Goal: Task Accomplishment & Management: Use online tool/utility

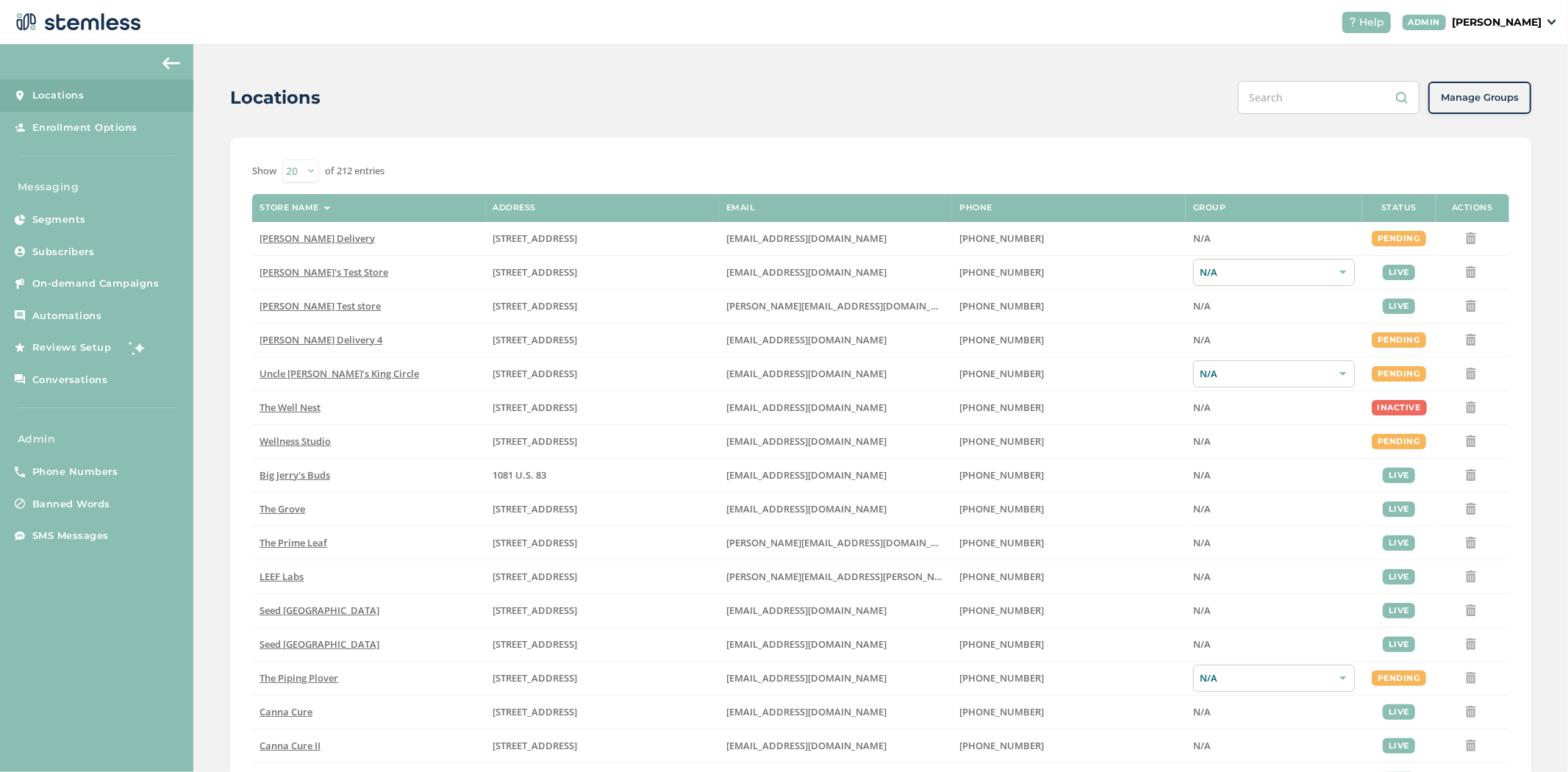
click at [1487, 23] on p "[PERSON_NAME]" at bounding box center [1496, 22] width 89 height 15
click at [1482, 102] on span "Impersonate" at bounding box center [1504, 105] width 72 height 14
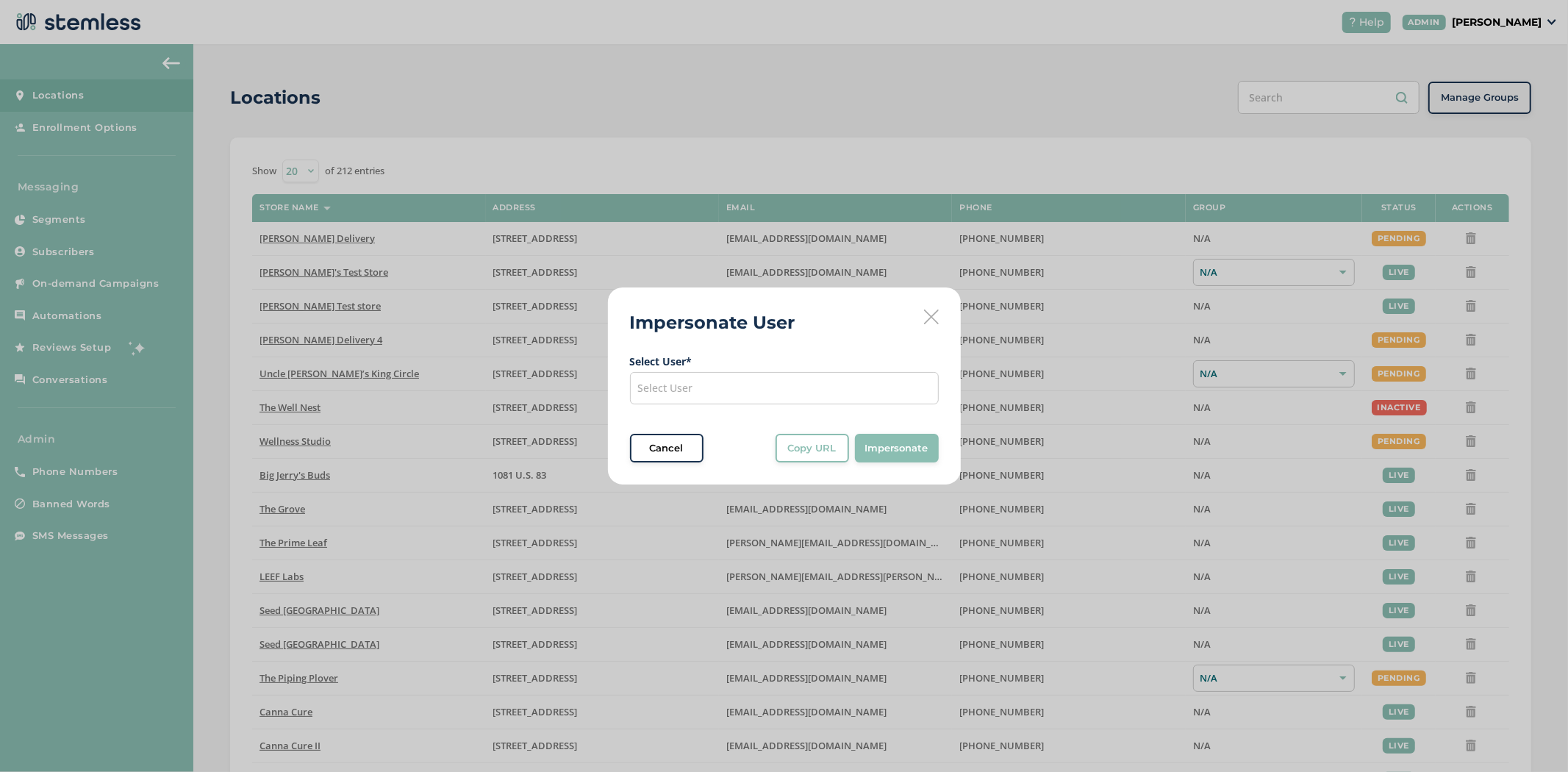
click at [700, 394] on div "Select User" at bounding box center [784, 388] width 309 height 33
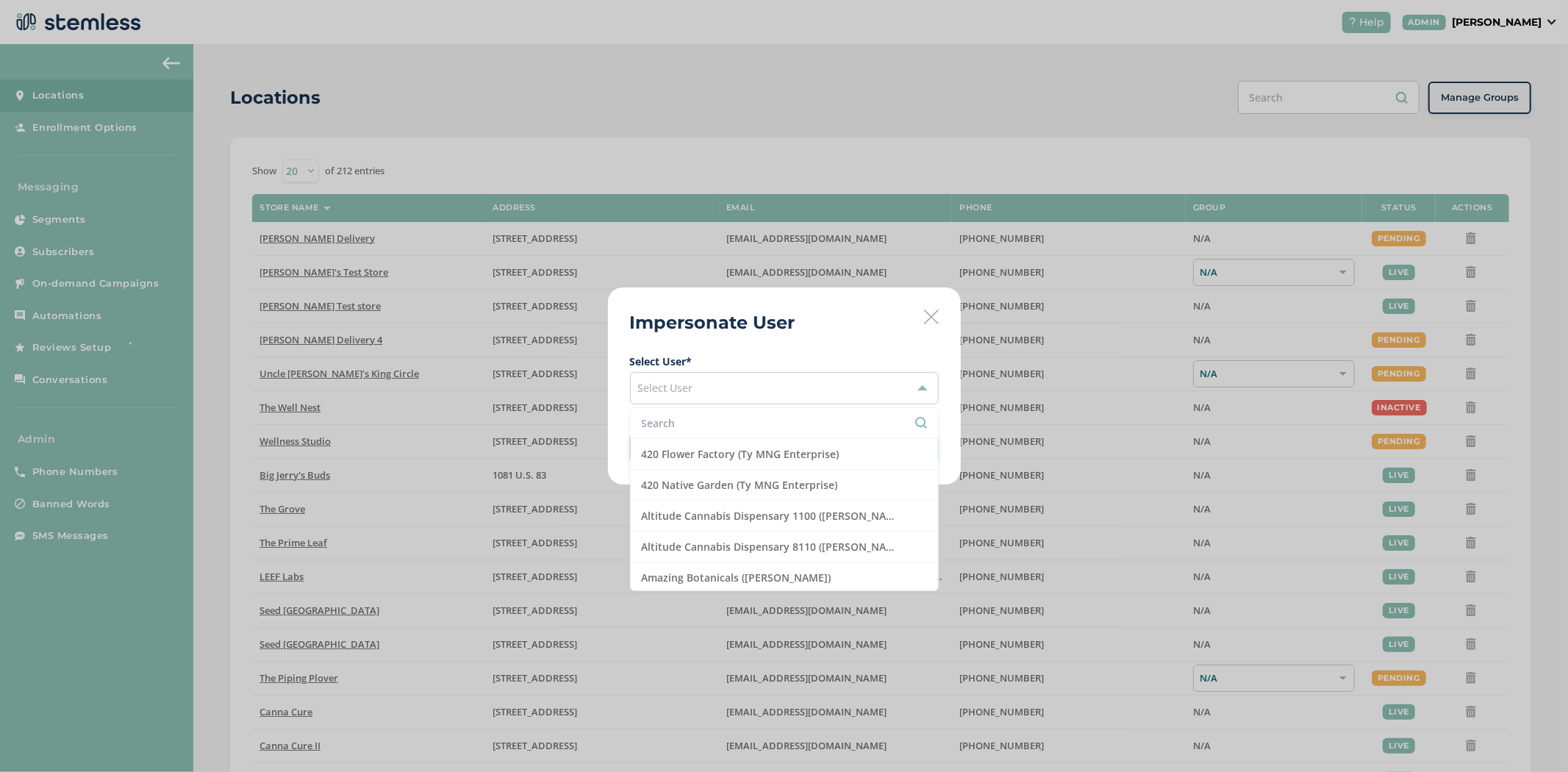
click at [681, 417] on input "text" at bounding box center [784, 423] width 285 height 15
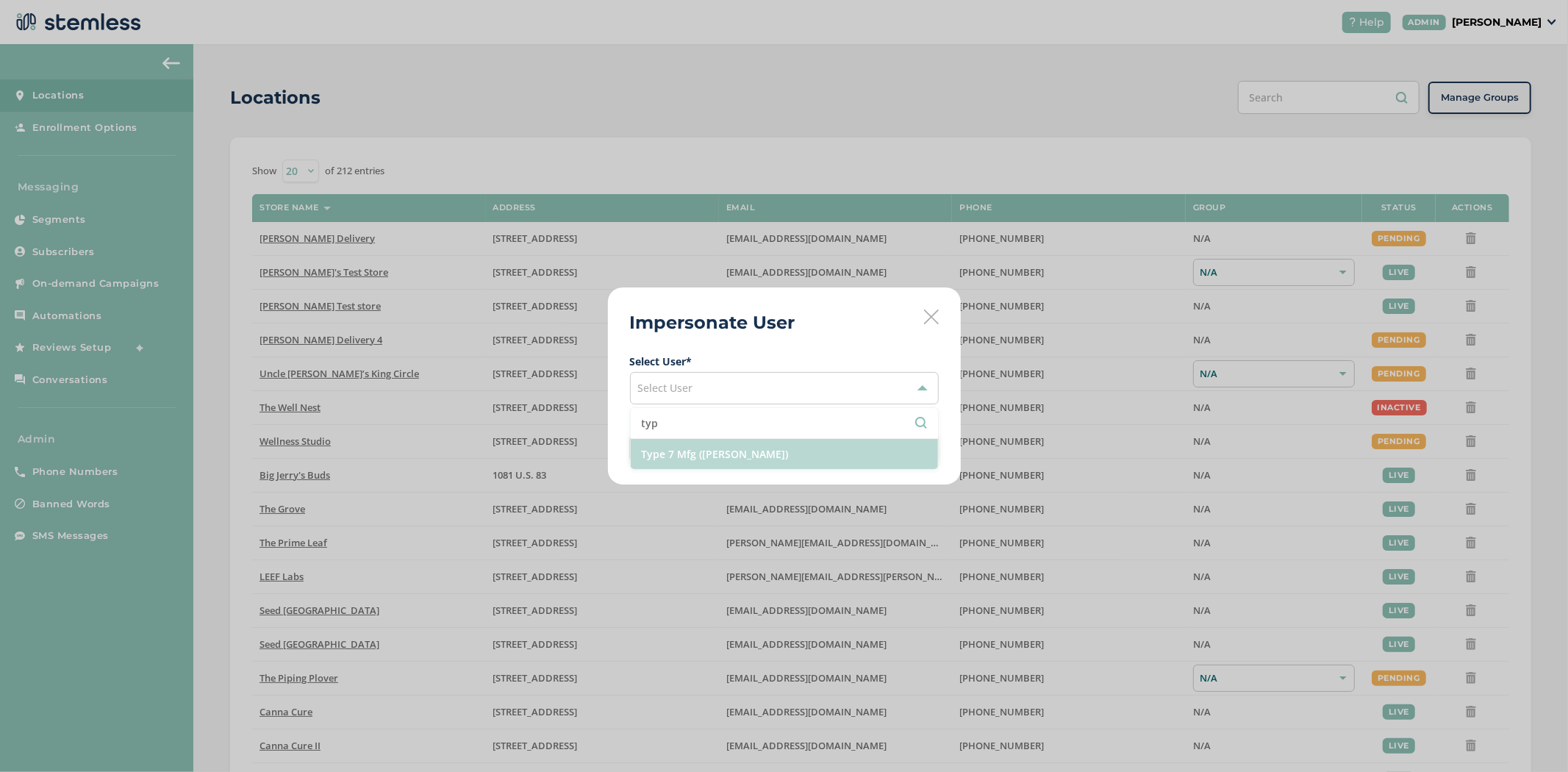
type input "typ"
click at [670, 457] on li "Type 7 Mfg ([PERSON_NAME])" at bounding box center [784, 455] width 307 height 30
click at [894, 459] on button "Impersonate" at bounding box center [896, 449] width 84 height 30
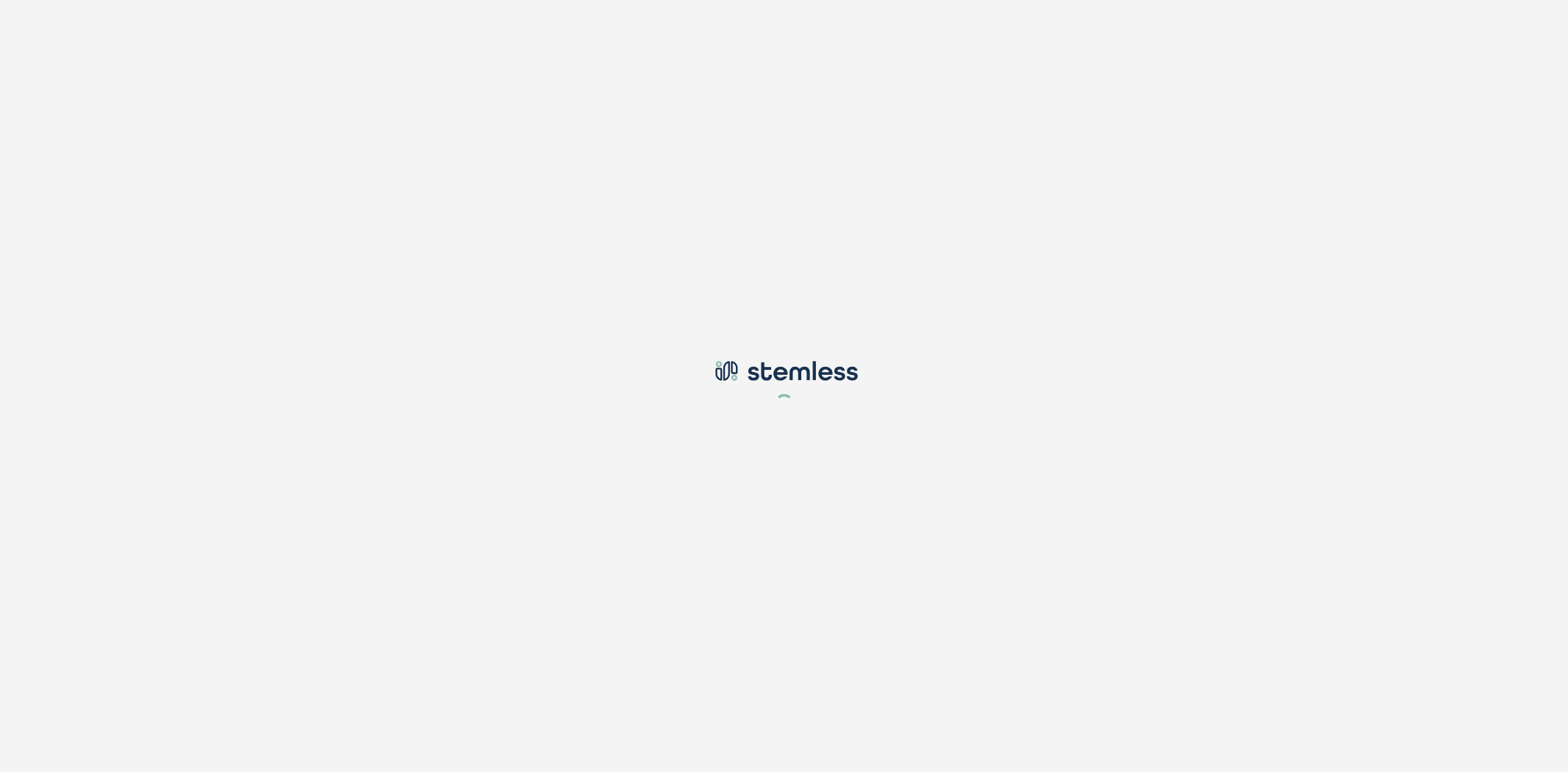
type input "[PERSON_NAME][EMAIL_ADDRESS][DOMAIN_NAME]"
